Goal: Information Seeking & Learning: Learn about a topic

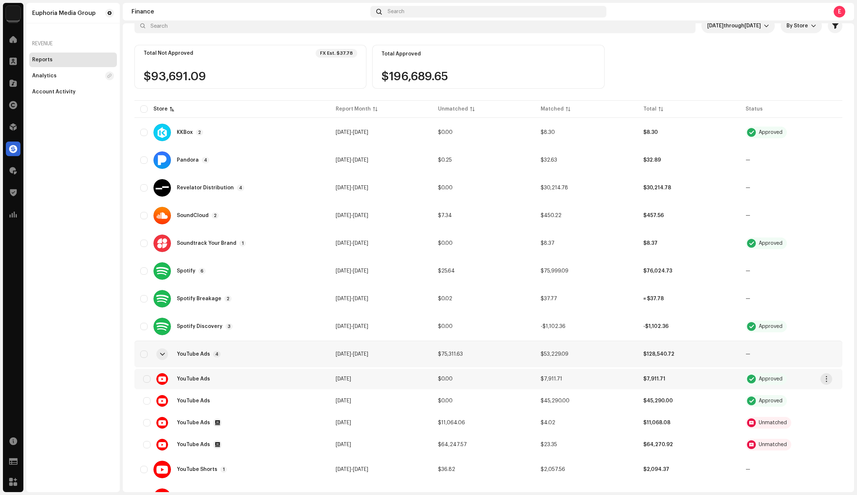
scroll to position [112, 0]
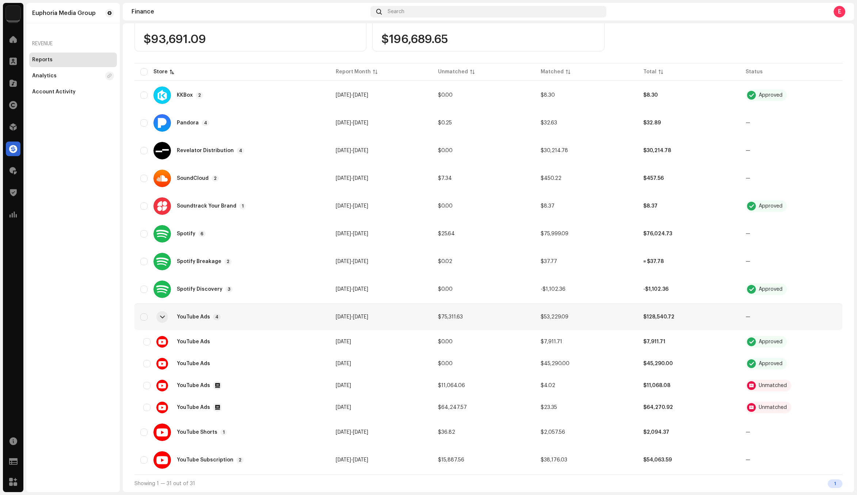
drag, startPoint x: 98, startPoint y: 154, endPoint x: 82, endPoint y: 153, distance: 16.1
click at [98, 154] on div "Euphoria Media Group Revenue Reports Analytics Account Activity" at bounding box center [72, 248] width 93 height 490
click at [15, 84] on span at bounding box center [12, 83] width 7 height 6
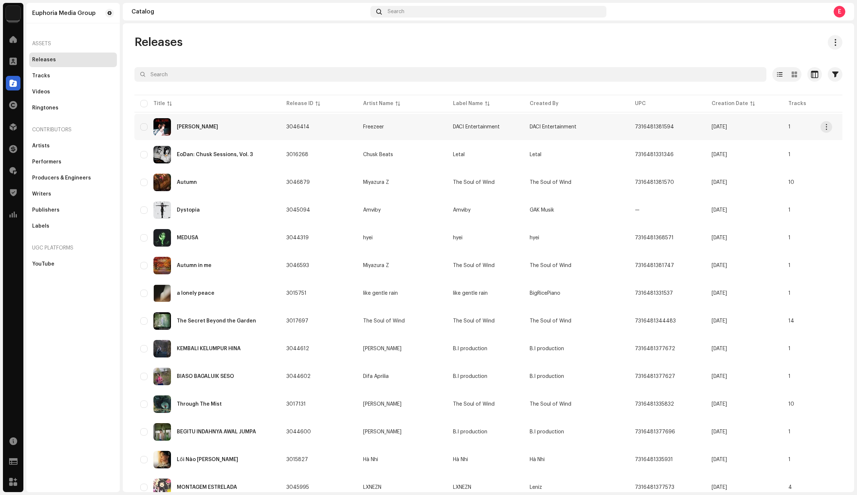
click at [271, 137] on td "[PERSON_NAME]" at bounding box center [207, 127] width 146 height 26
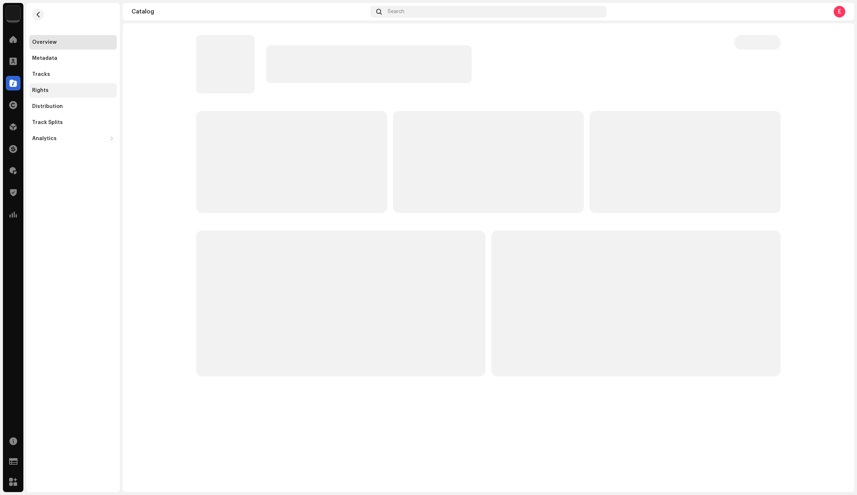
click at [68, 95] on div "Rights" at bounding box center [73, 90] width 88 height 15
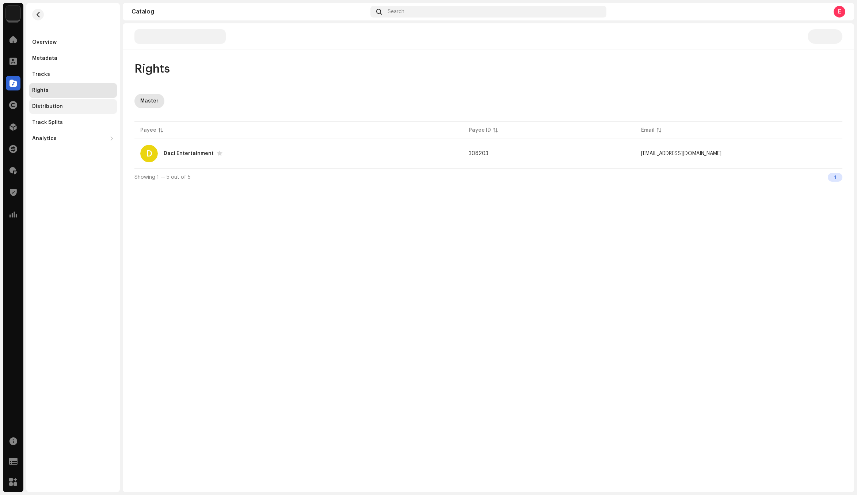
click at [57, 108] on div "Distribution" at bounding box center [47, 107] width 31 height 6
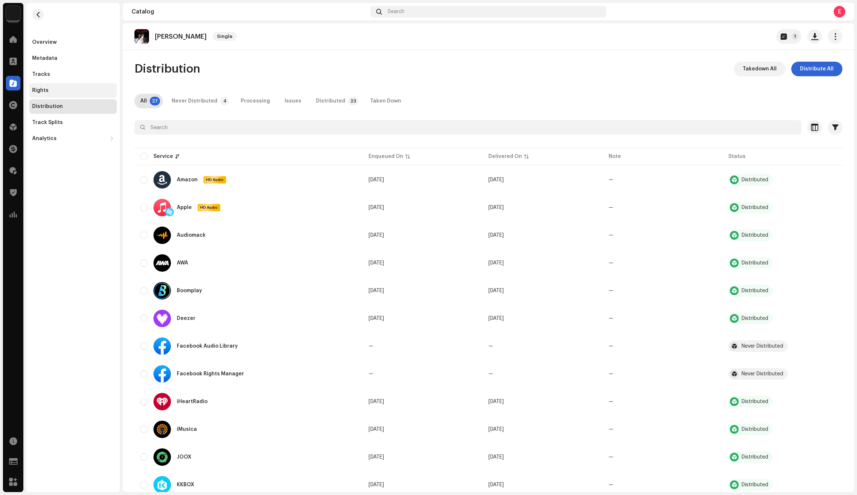
click at [81, 93] on div "Rights" at bounding box center [73, 91] width 82 height 6
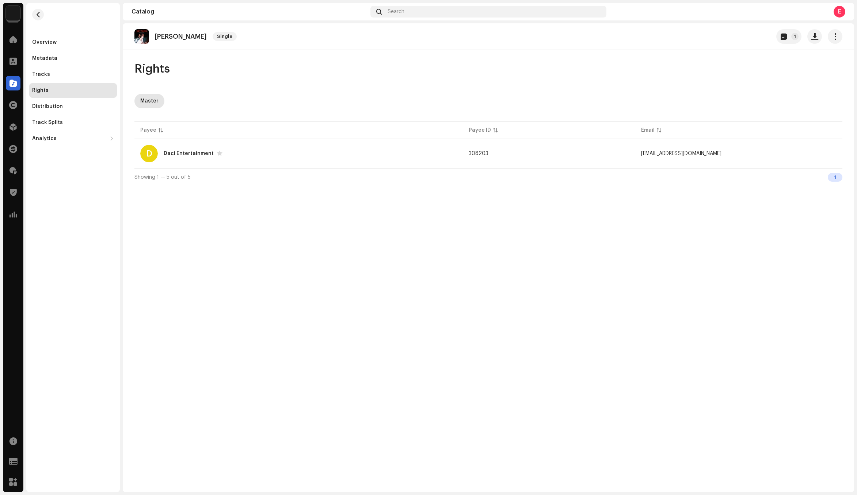
click at [145, 38] on img at bounding box center [141, 36] width 15 height 15
click at [74, 43] on div "Overview" at bounding box center [73, 42] width 82 height 6
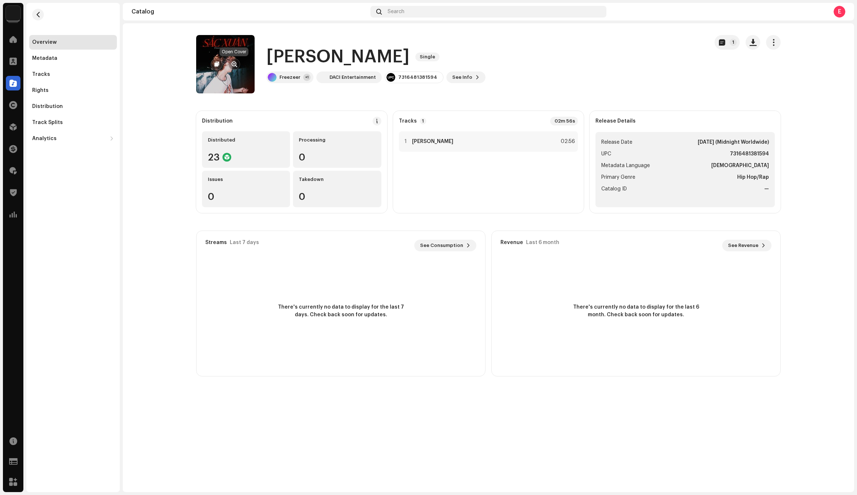
click at [236, 66] on span "button" at bounding box center [233, 64] width 5 height 6
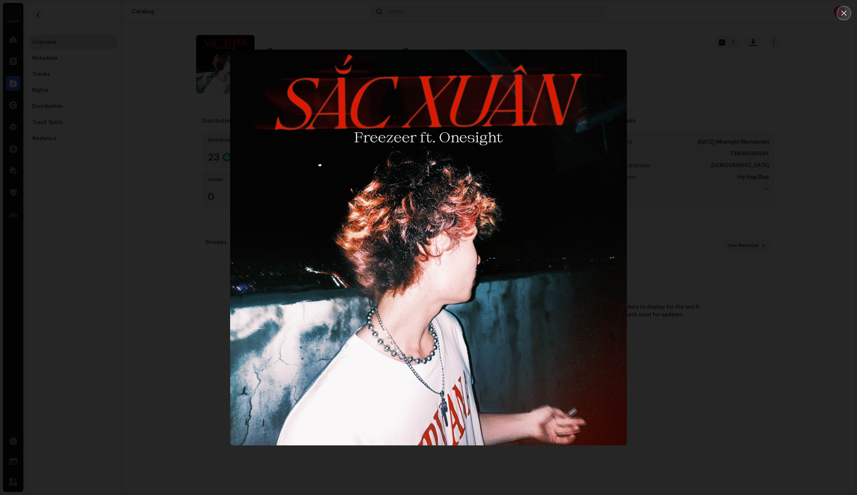
click at [847, 15] on button "Close" at bounding box center [843, 13] width 15 height 15
